Goal: Task Accomplishment & Management: Manage account settings

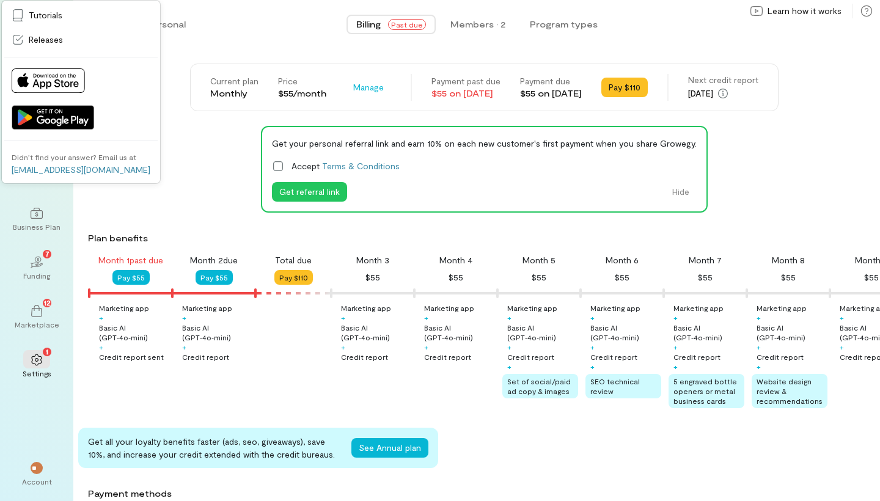
scroll to position [0, 42]
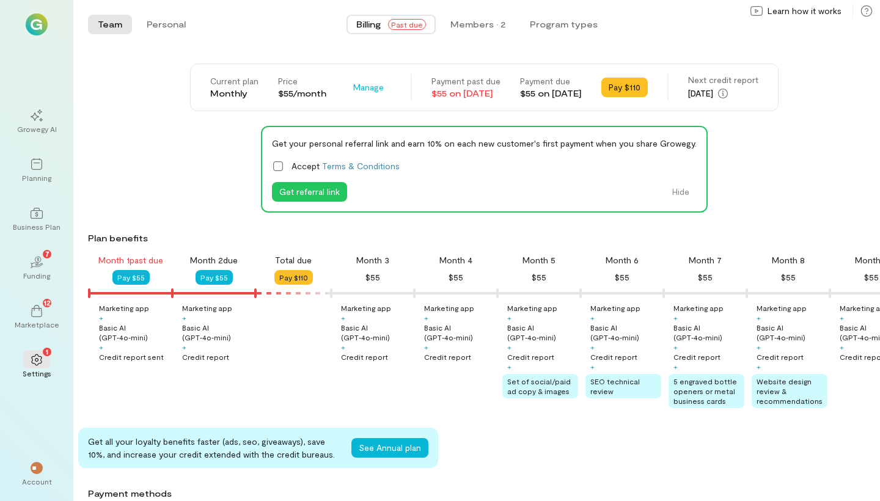
scroll to position [0, 42]
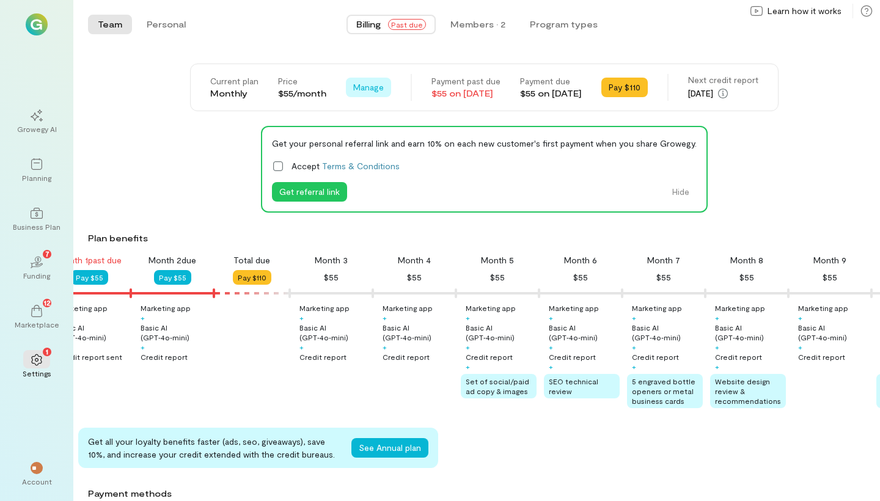
click at [353, 87] on span "Manage" at bounding box center [368, 87] width 31 height 12
click at [385, 139] on span "Cancel plan" at bounding box center [396, 138] width 45 height 12
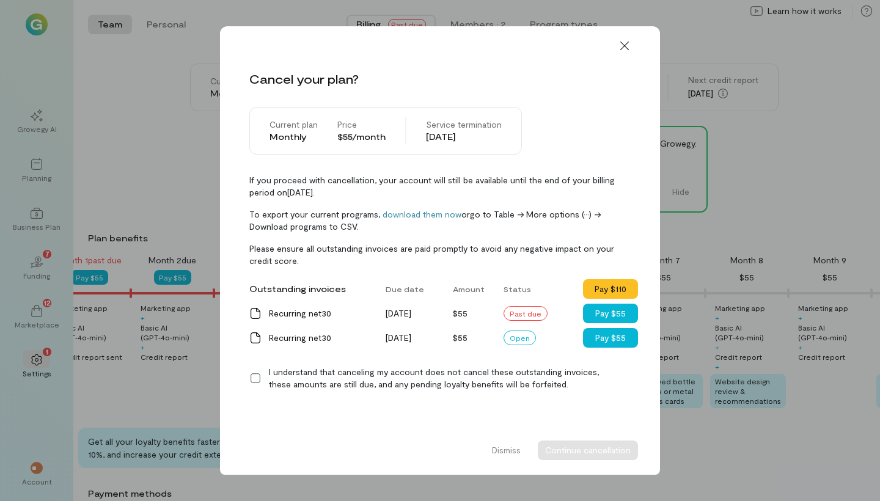
click at [256, 378] on icon at bounding box center [255, 378] width 12 height 12
click at [585, 457] on button "Continue cancellation" at bounding box center [588, 451] width 100 height 20
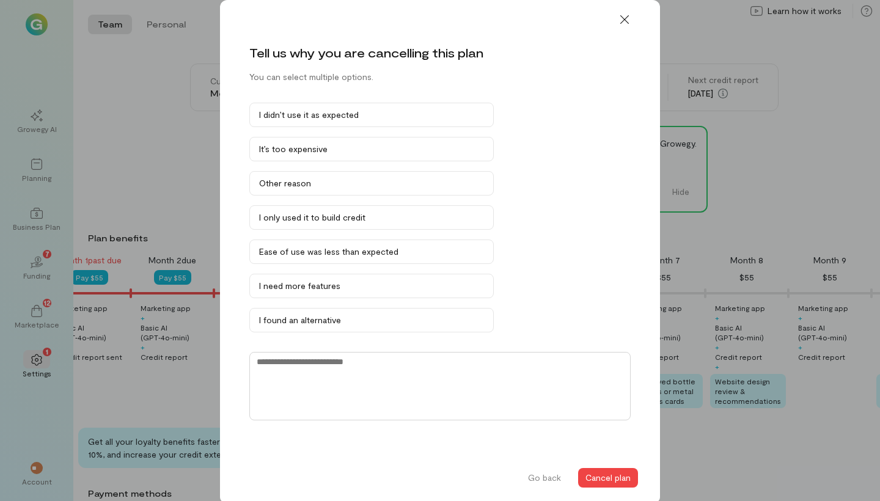
click at [280, 366] on textarea at bounding box center [440, 386] width 382 height 68
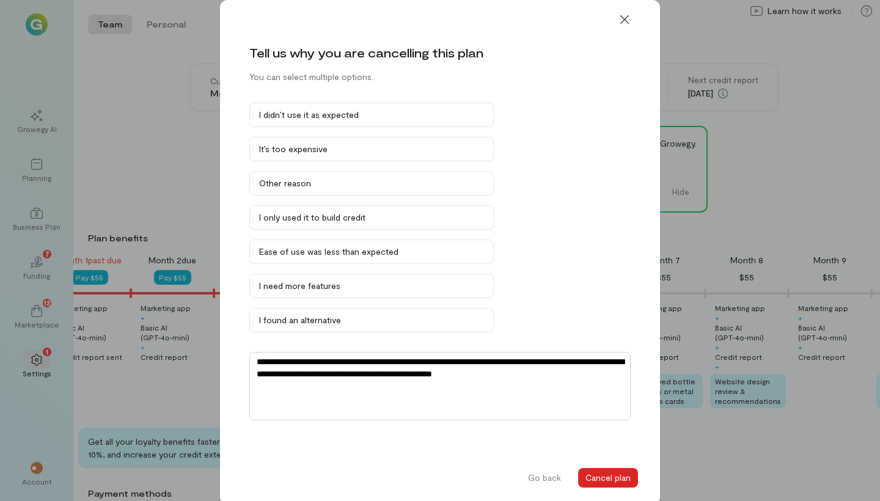
type textarea "**********"
click at [612, 485] on button "Cancel plan" at bounding box center [608, 478] width 60 height 20
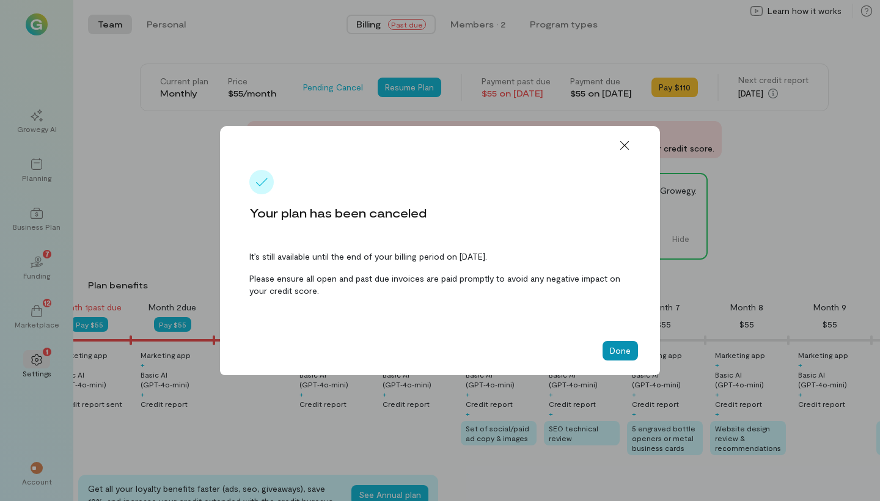
click at [621, 346] on button "Done" at bounding box center [620, 351] width 35 height 20
